Goal: Information Seeking & Learning: Learn about a topic

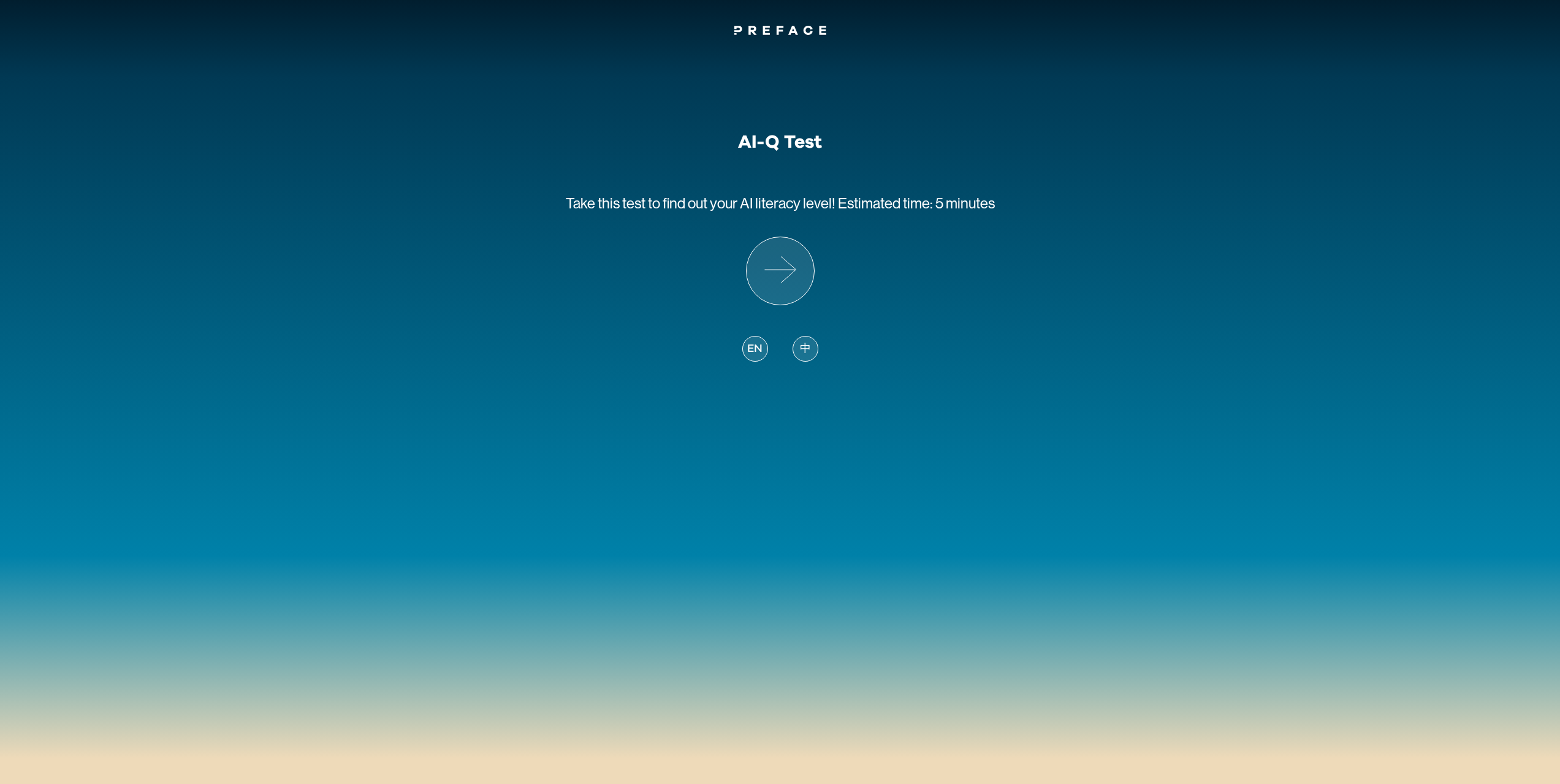
click at [795, 337] on div "中" at bounding box center [805, 348] width 25 height 25
click at [797, 339] on div "中" at bounding box center [805, 348] width 25 height 25
drag, startPoint x: 694, startPoint y: 210, endPoint x: 780, endPoint y: 215, distance: 86.1
click at [780, 215] on p "立即測試 你的AI認知度！ 時間：5分鐘" at bounding box center [781, 195] width 244 height 84
click at [779, 215] on p "立即測試 你的AI認知度！ 時間：5分鐘" at bounding box center [781, 195] width 244 height 84
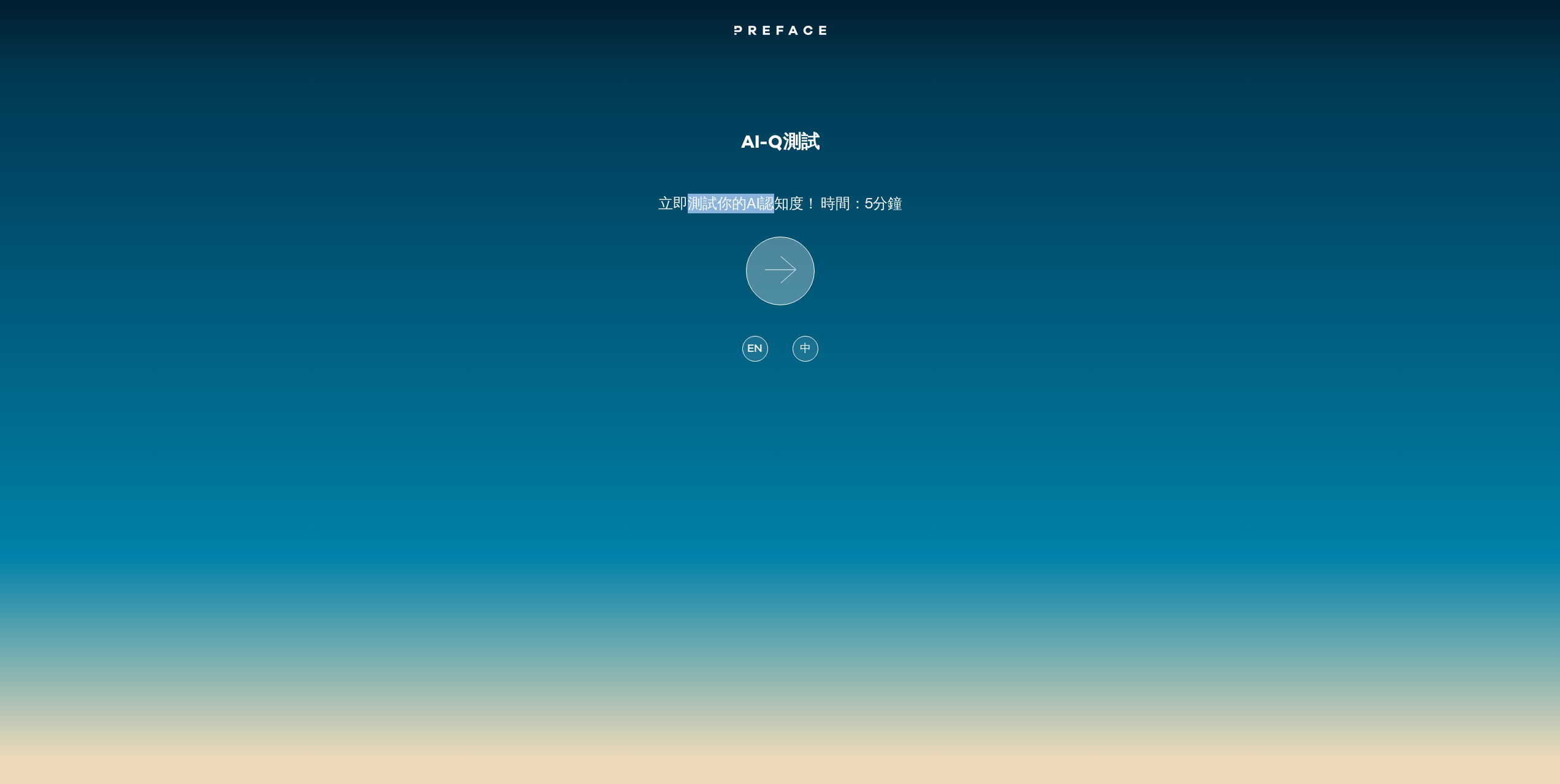
click at [784, 272] on icon at bounding box center [780, 270] width 68 height 68
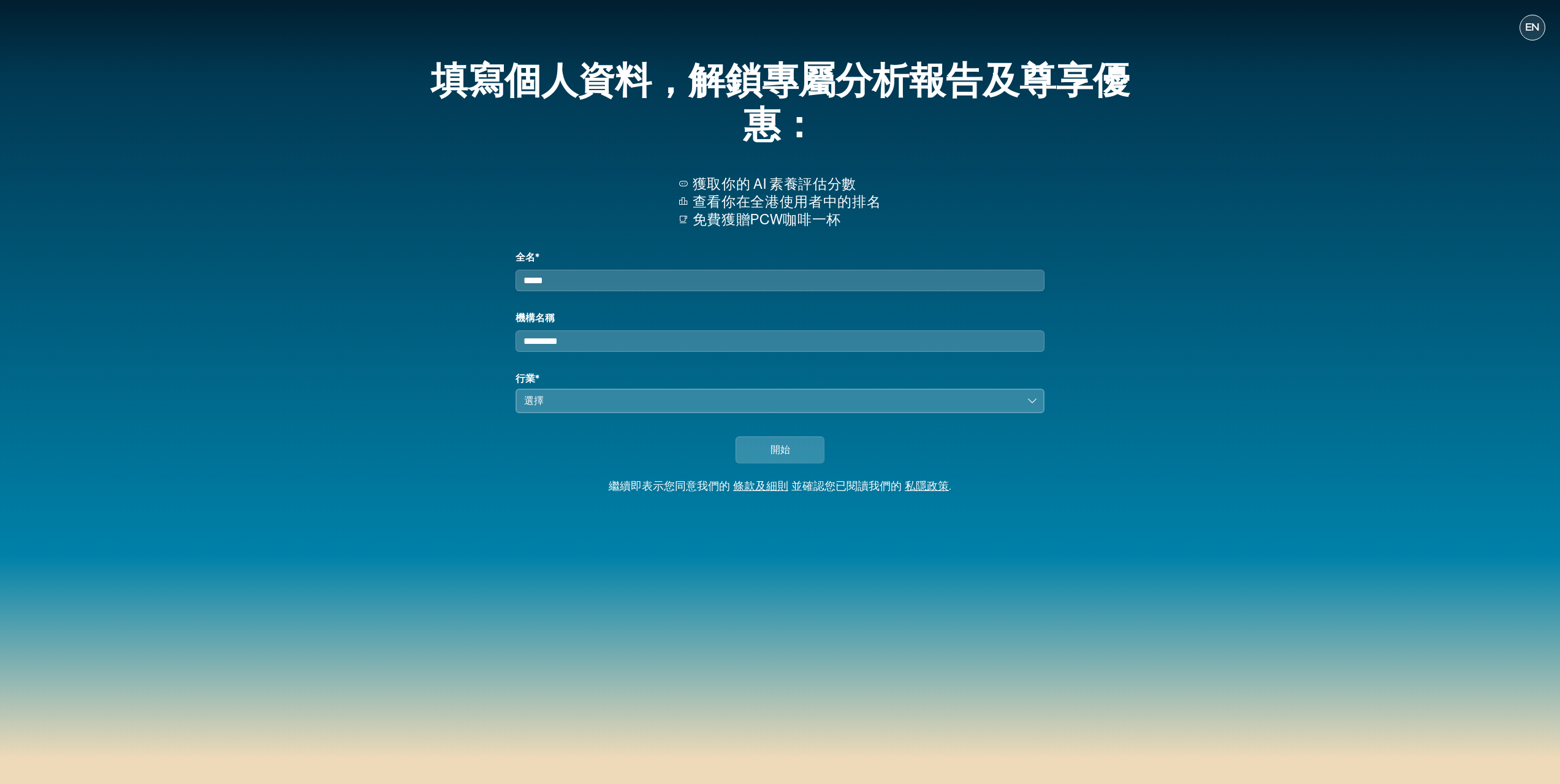
drag, startPoint x: 780, startPoint y: 283, endPoint x: 797, endPoint y: 291, distance: 18.8
click at [779, 283] on input "全名*" at bounding box center [779, 280] width 528 height 22
drag, startPoint x: 695, startPoint y: 200, endPoint x: 882, endPoint y: 210, distance: 187.3
click at [882, 210] on div "獲取你的 AI 素養評估分數 查看你在全港使用者中的排名 免費獲贈PCW咖啡一杯" at bounding box center [780, 203] width 755 height 94
drag, startPoint x: 683, startPoint y: 204, endPoint x: 723, endPoint y: 209, distance: 40.3
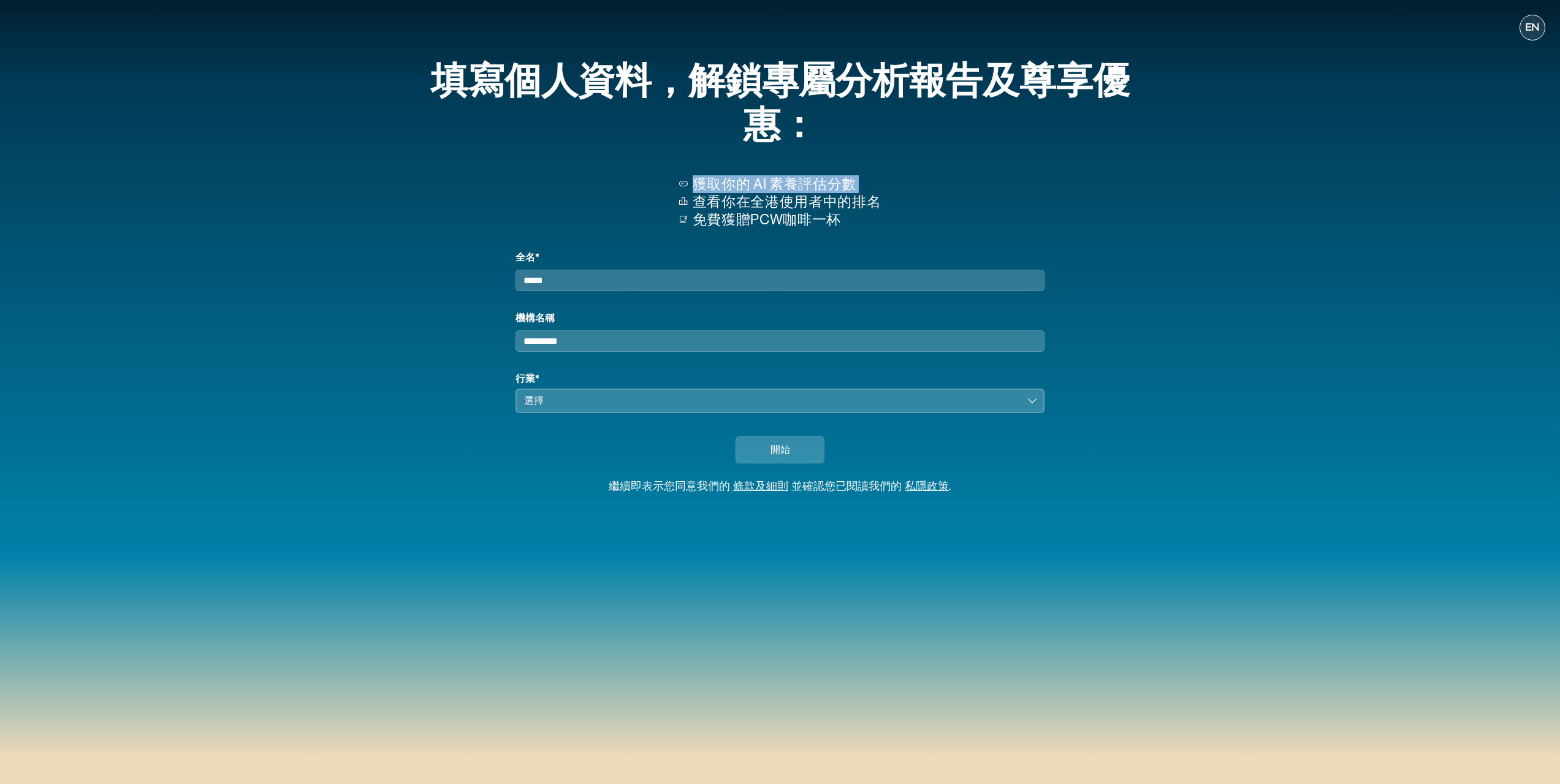
click at [703, 206] on div "獲取你的 AI 素養評估分數 查看你在全港使用者中的排名 免費獲贈PCW咖啡一杯" at bounding box center [780, 203] width 755 height 94
click at [837, 219] on p "免費獲贈PCW咖啡一杯" at bounding box center [787, 219] width 188 height 17
click at [672, 284] on input "全名*" at bounding box center [779, 280] width 528 height 22
click at [614, 352] on input "機構名稱" at bounding box center [779, 342] width 528 height 22
click at [786, 457] on span "開始" at bounding box center [780, 450] width 20 height 15
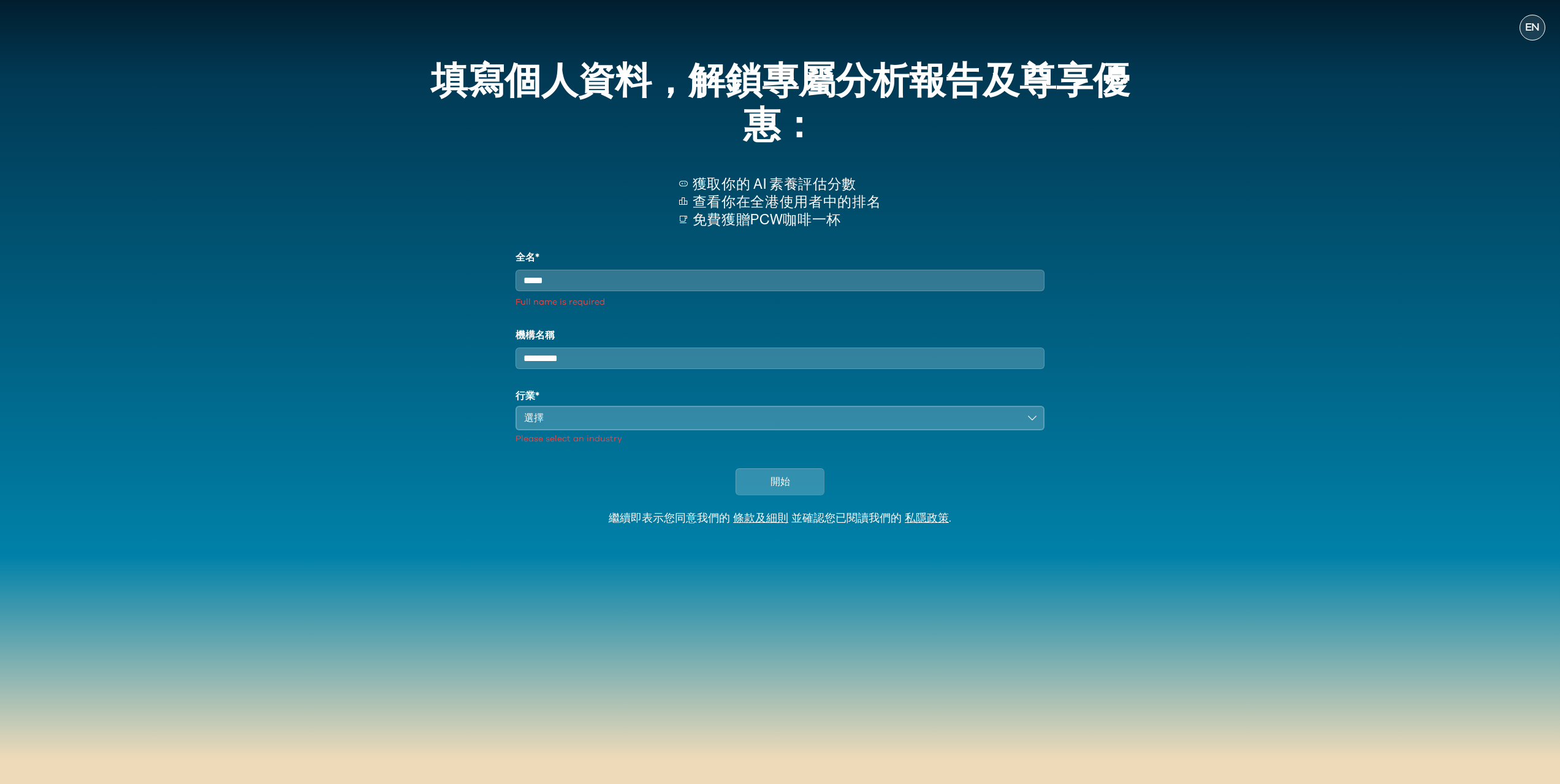
click at [638, 286] on input "全名*" at bounding box center [779, 280] width 528 height 22
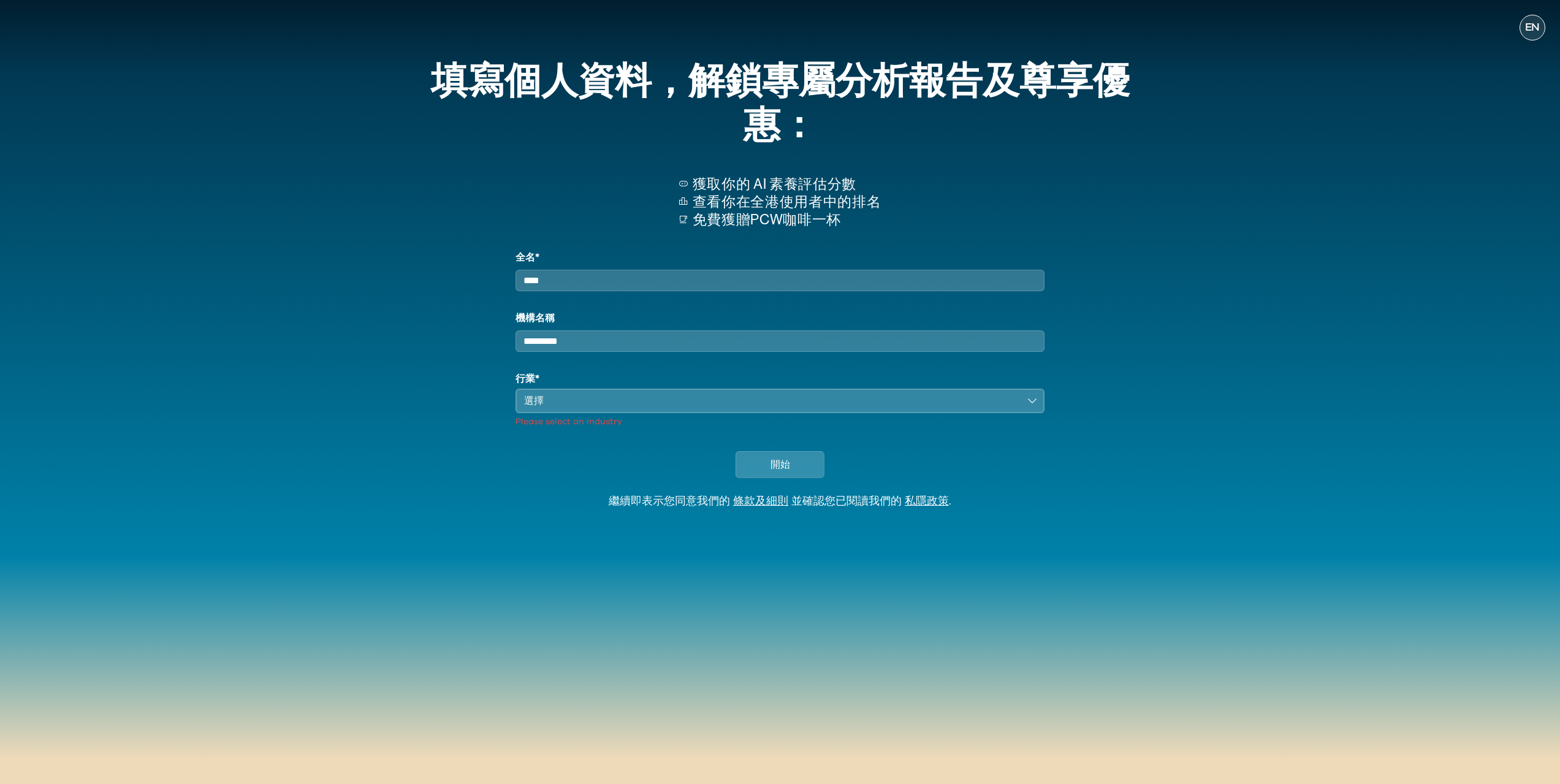
type input "****"
click at [583, 408] on div "選擇" at bounding box center [771, 400] width 494 height 15
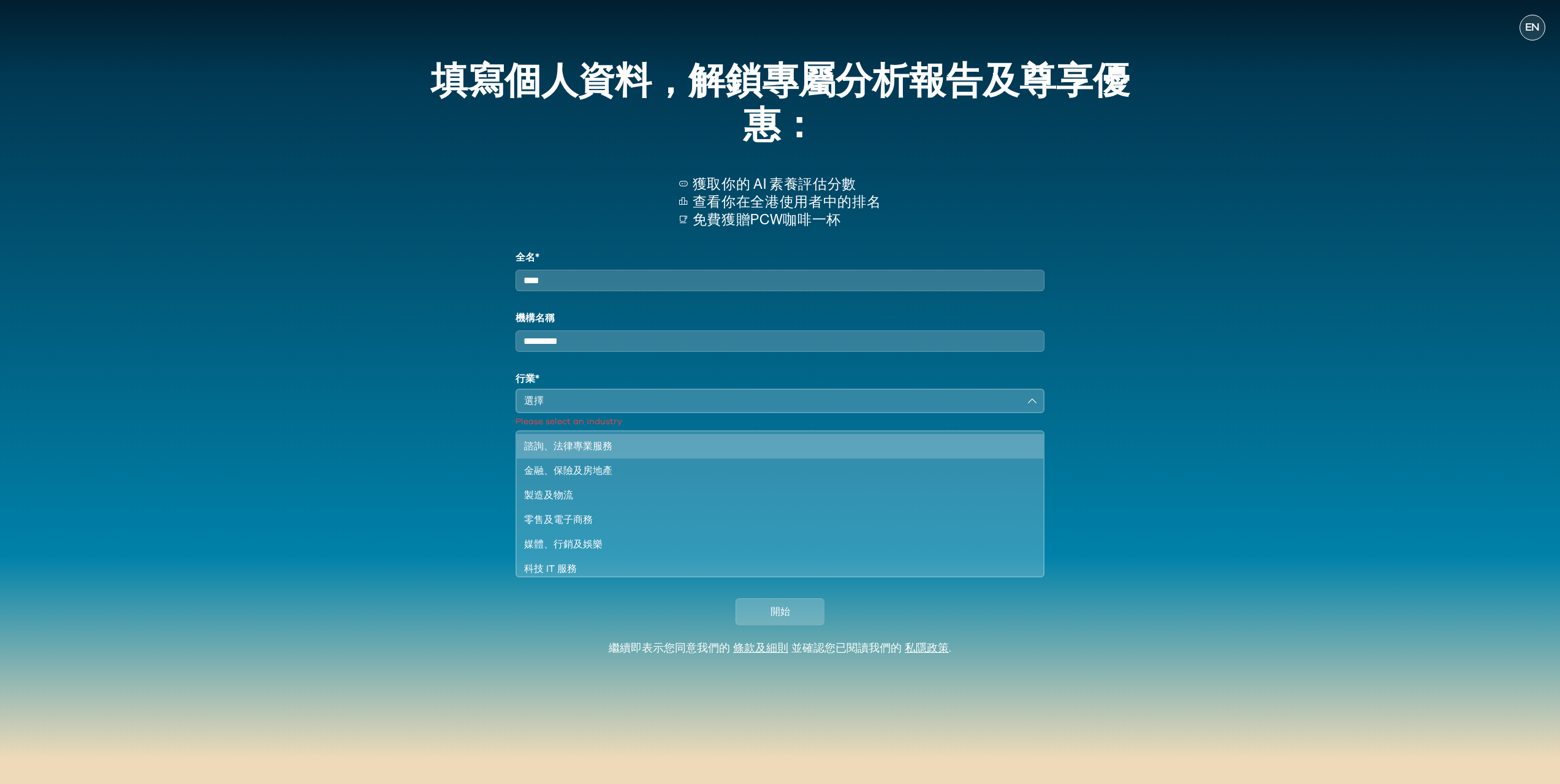
scroll to position [105, 0]
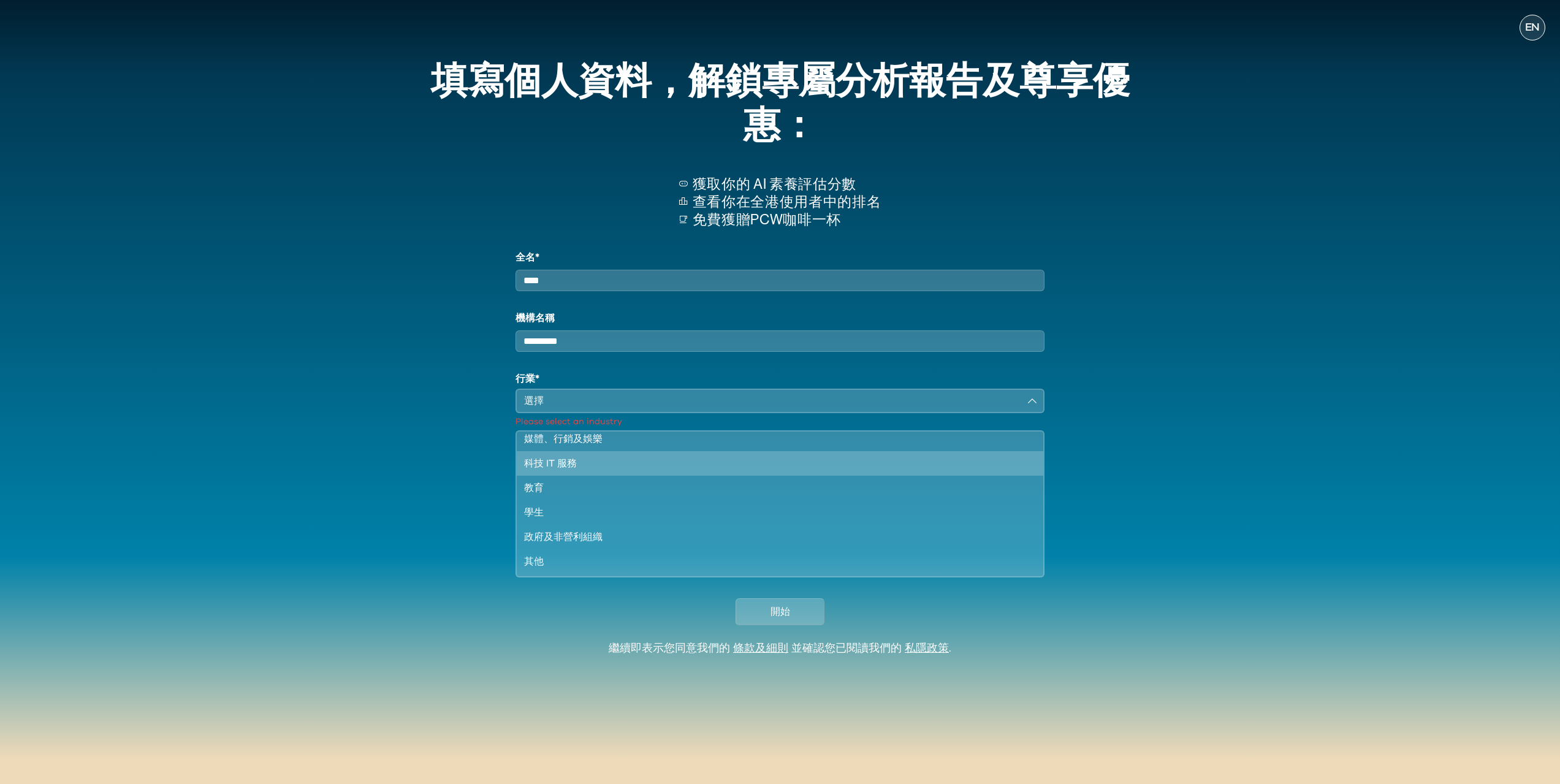
click at [630, 471] on div "科技 IT 服務" at bounding box center [772, 463] width 496 height 15
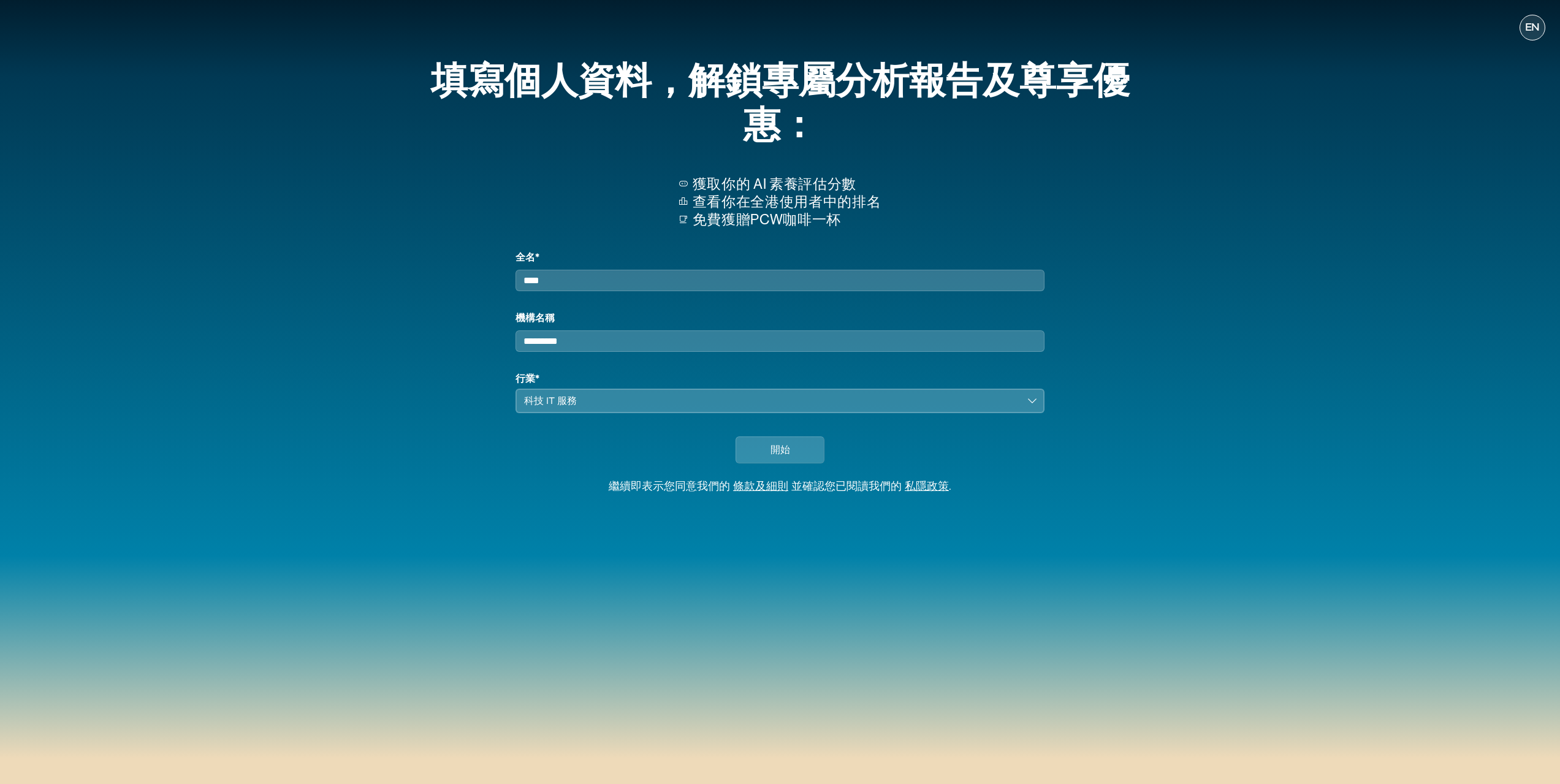
click at [789, 480] on div "開始" at bounding box center [780, 446] width 755 height 68
click at [790, 454] on button "開始" at bounding box center [780, 449] width 89 height 27
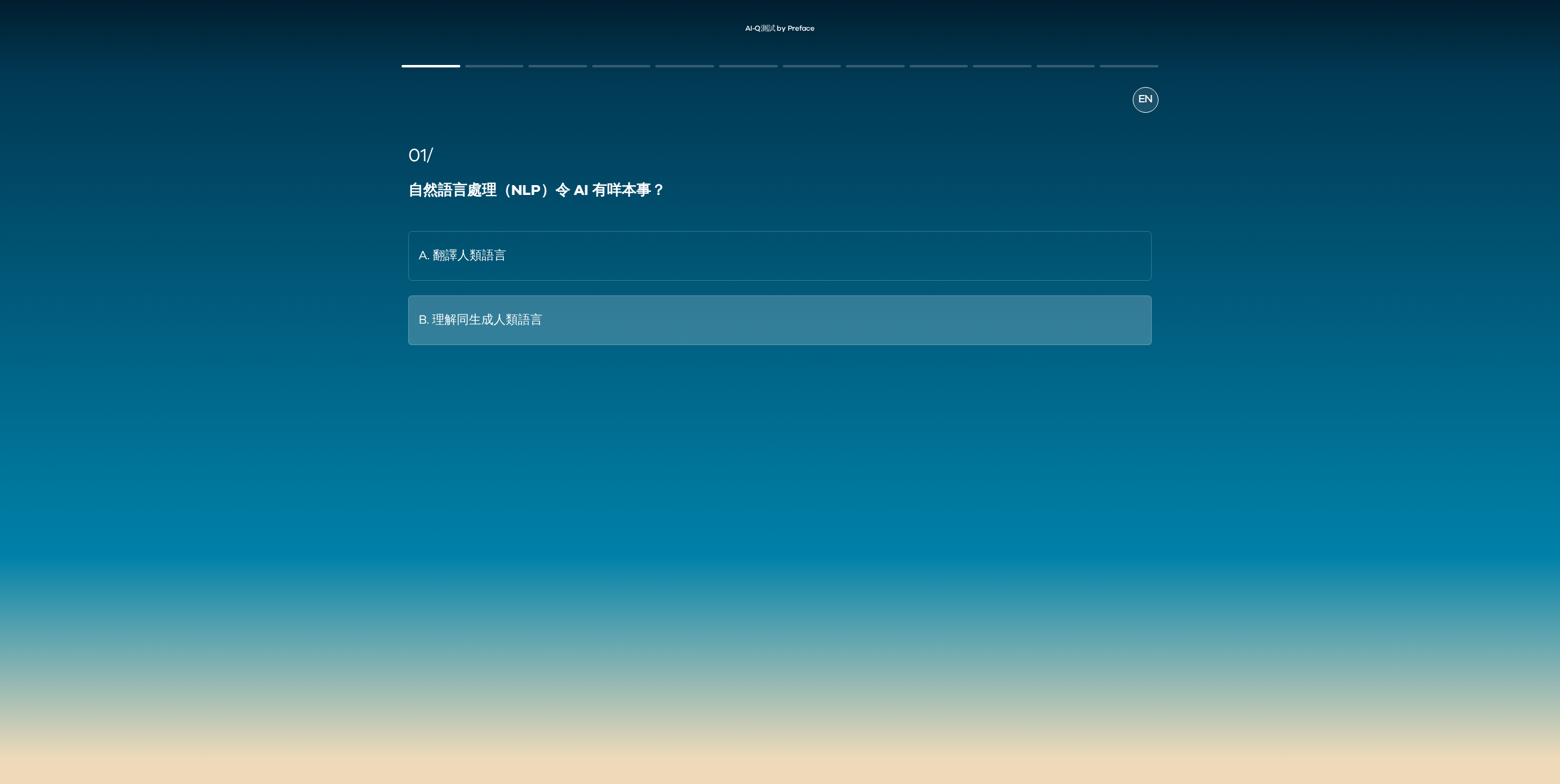
click at [904, 345] on button "B. 理解同生成人類語言" at bounding box center [780, 320] width 743 height 49
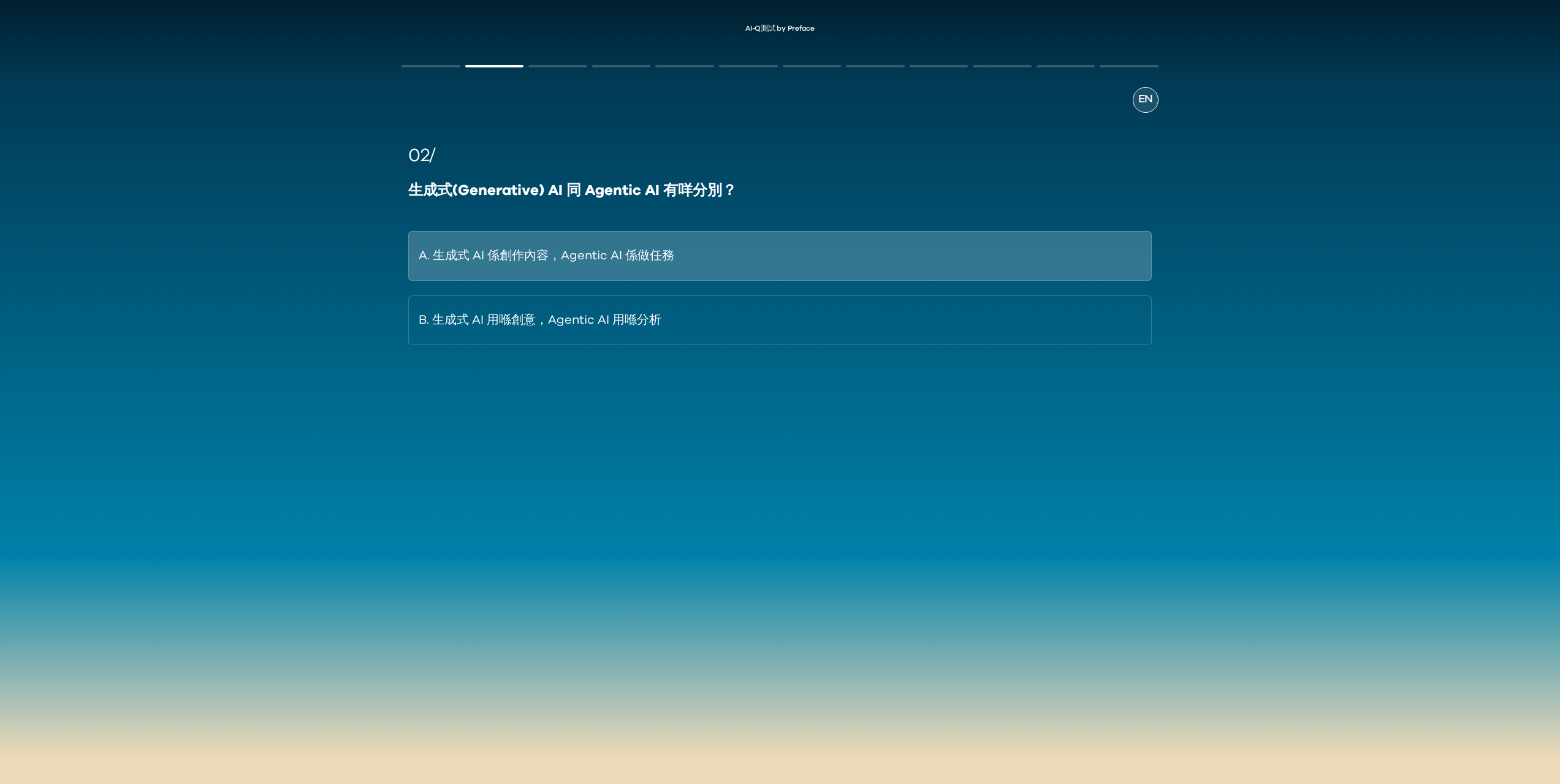
click at [528, 270] on button "A. 生成式 AI 係創作內容，Agentic AI 係做任務" at bounding box center [780, 256] width 743 height 49
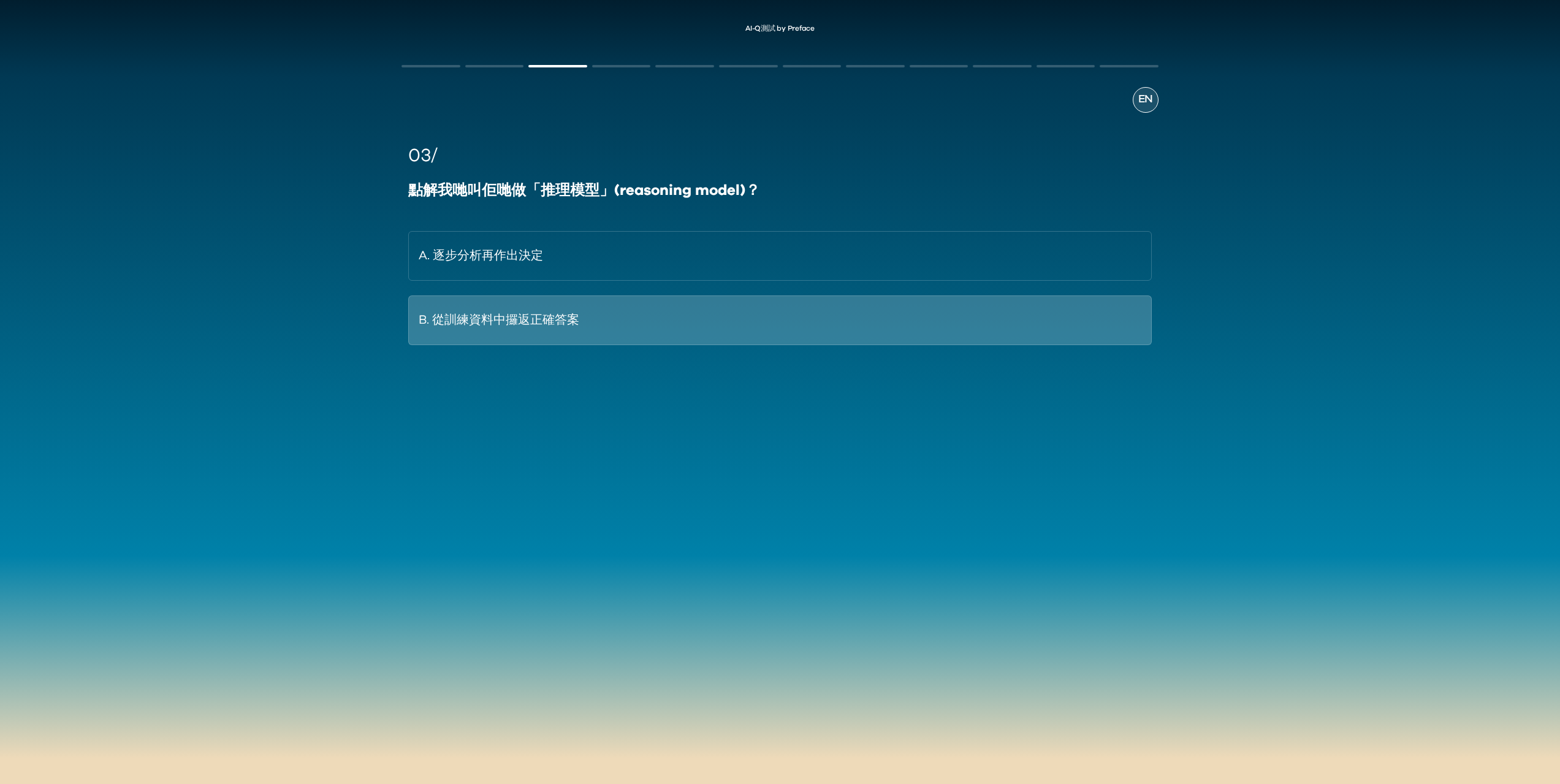
click at [513, 334] on button "B. 從訓練資料中攞返正確答案" at bounding box center [780, 320] width 743 height 49
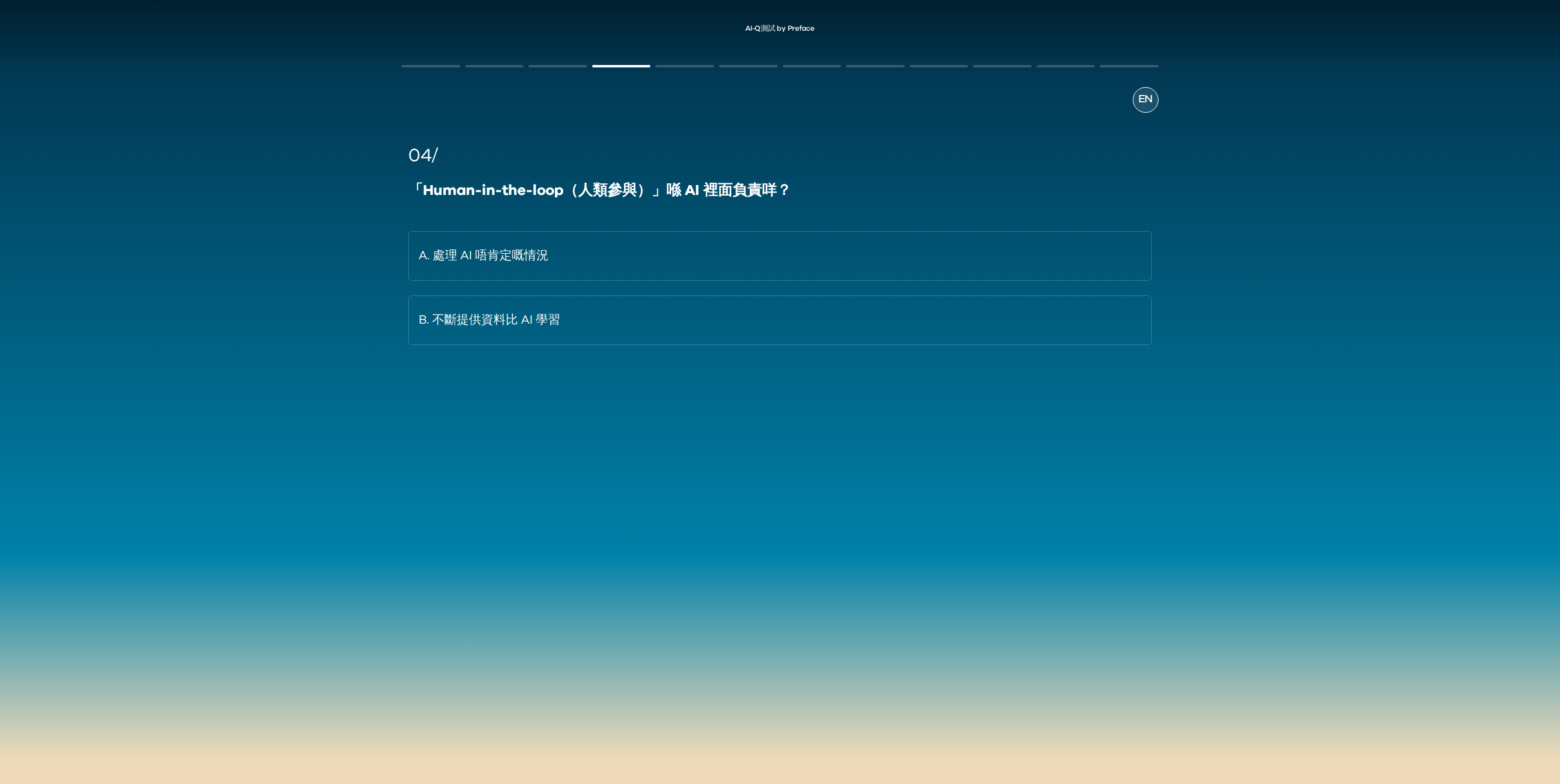
click at [560, 63] on div "EN 04/ 「Human-in-the-loop（人類參與）」喺 AI 裡面負責咩？ A. 處理 AI 唔肯定嘅情況 B. 不斷提供資料比 AI 學習" at bounding box center [780, 251] width 781 height 411
click at [713, 351] on div "04/ 「Human-in-the-loop（人類參與）」喺 AI 裡面負責咩？ A. 處理 AI 唔肯定嘅情況 B. 不斷提供資料比 AI 學習" at bounding box center [779, 251] width 757 height 276
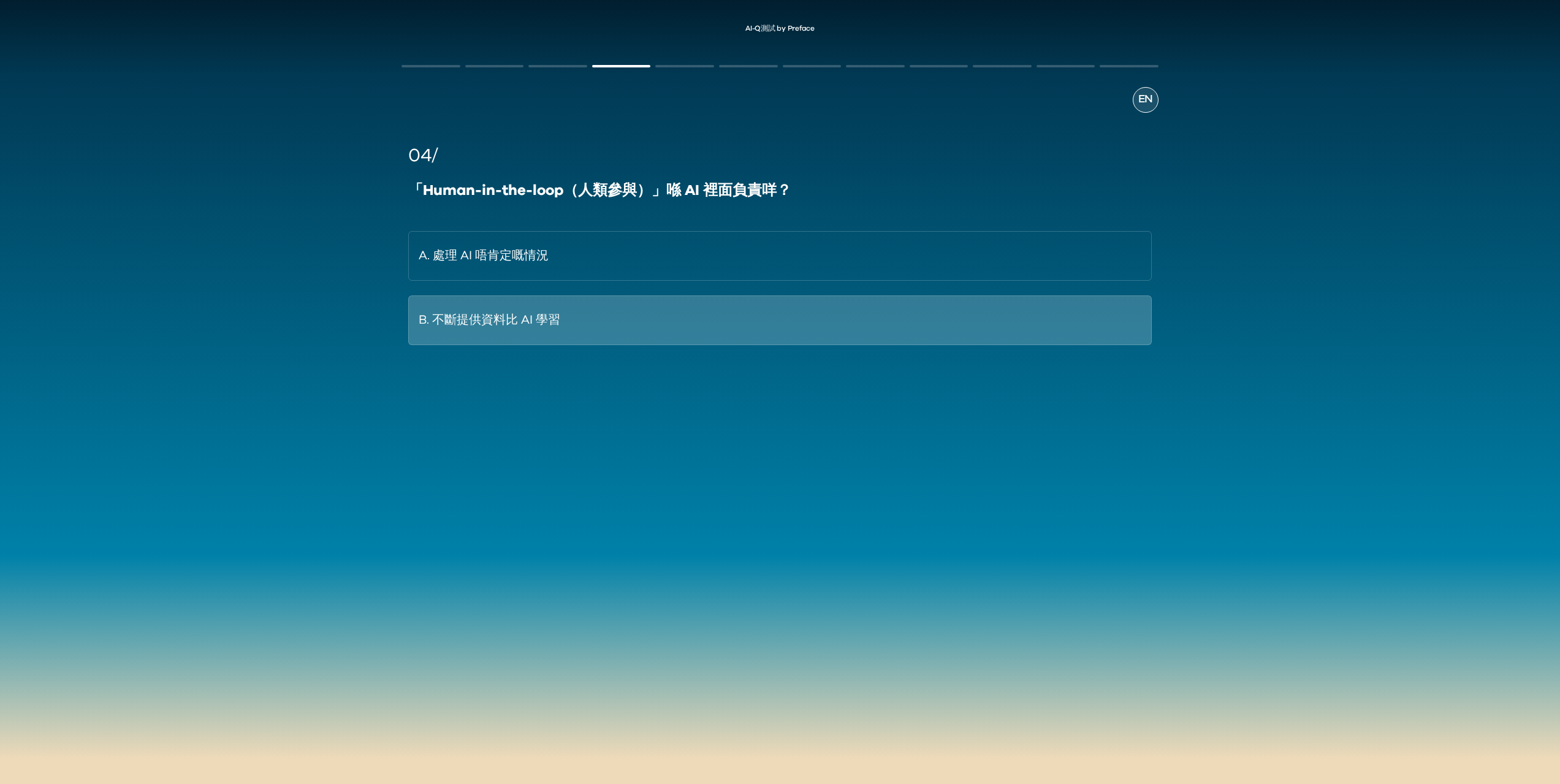
click at [711, 342] on button "B. 不斷提供資料比 AI 學習" at bounding box center [780, 320] width 743 height 49
